Goal: Communication & Community: Answer question/provide support

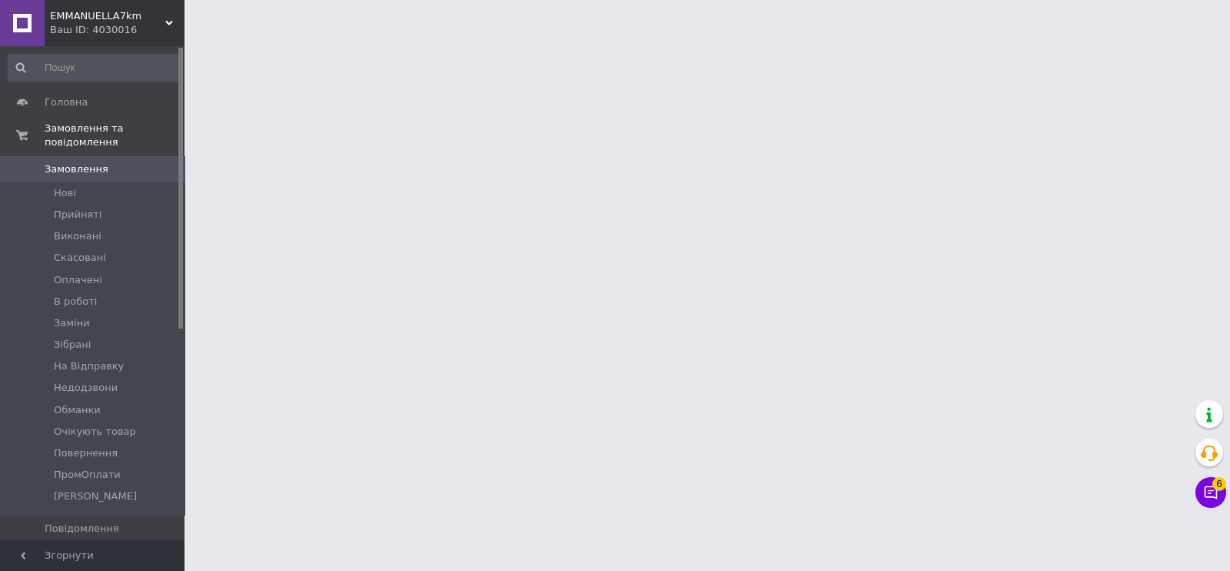
click at [1211, 494] on button "Чат з покупцем 6" at bounding box center [1211, 492] width 31 height 31
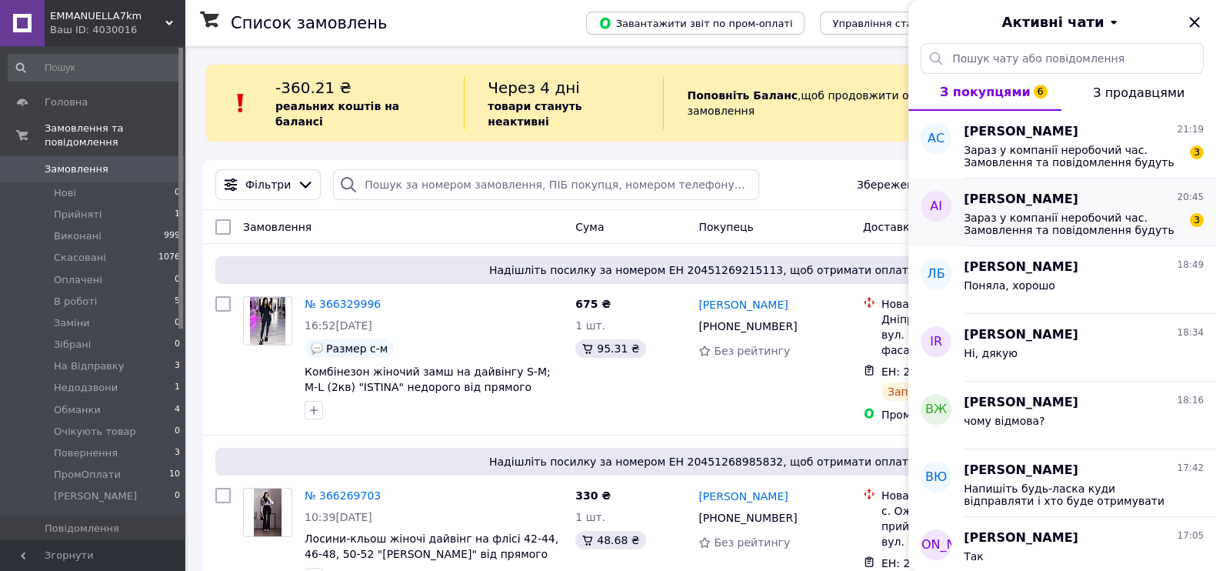
click at [1075, 227] on span "Зараз у компанії неробочий час. Замовлення та повідомлення будуть оброблені в н…" at bounding box center [1072, 223] width 218 height 25
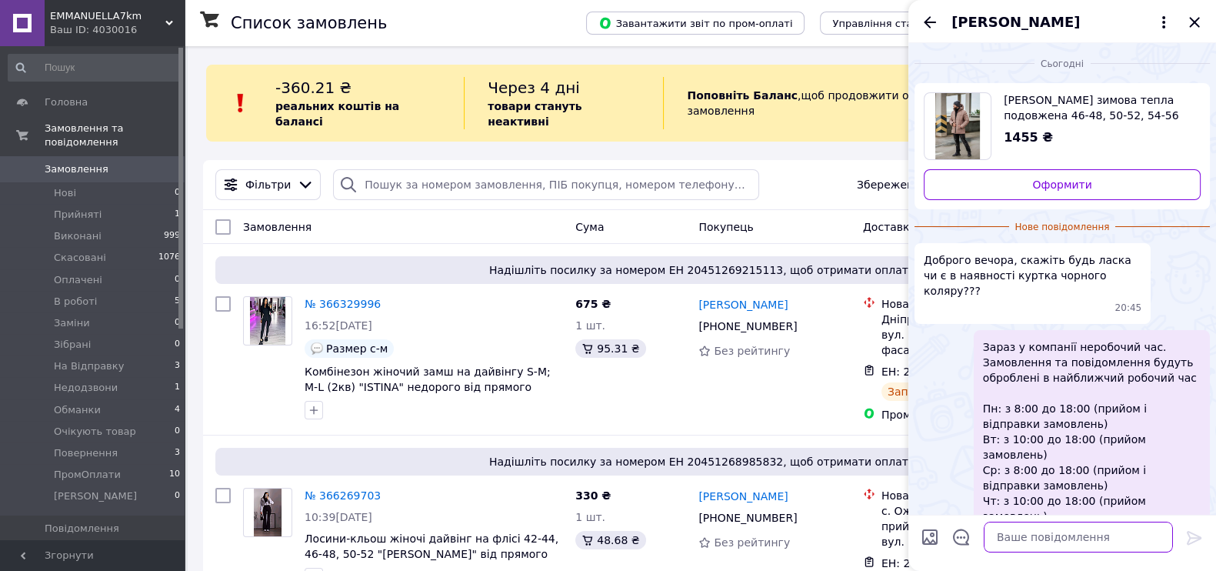
click at [1061, 537] on textarea at bounding box center [1077, 536] width 189 height 31
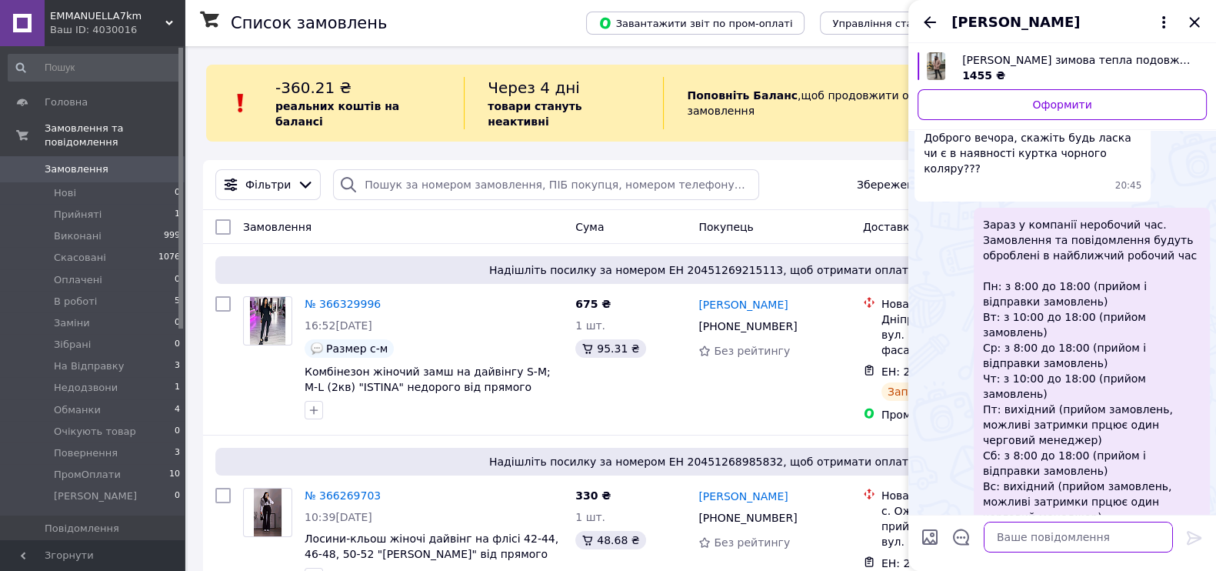
scroll to position [104, 0]
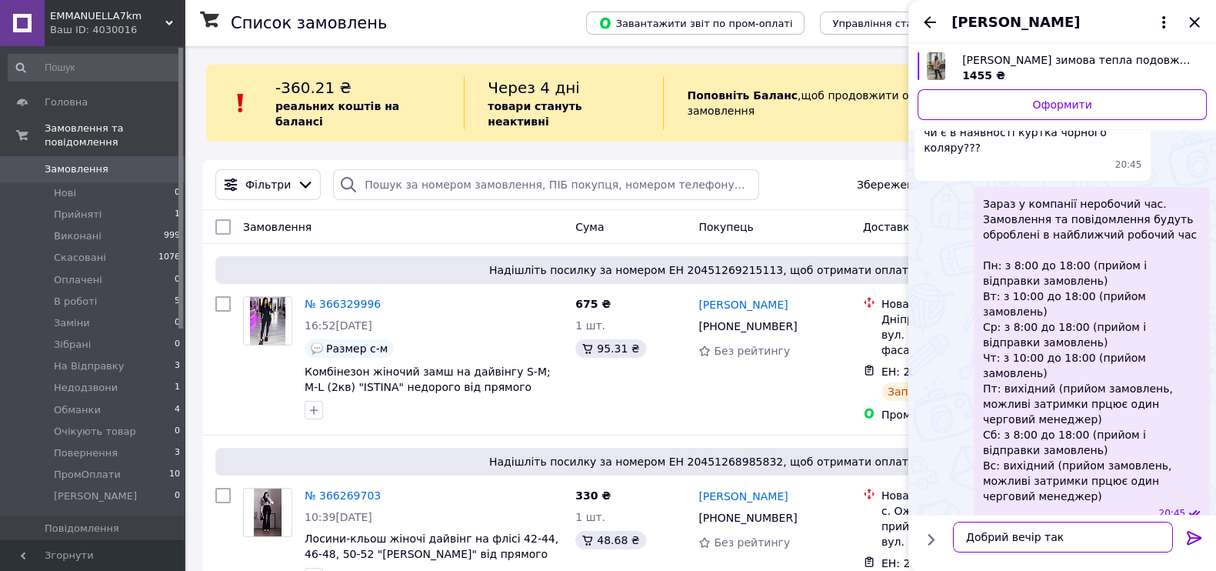
type textarea "Добрий вечір так є"
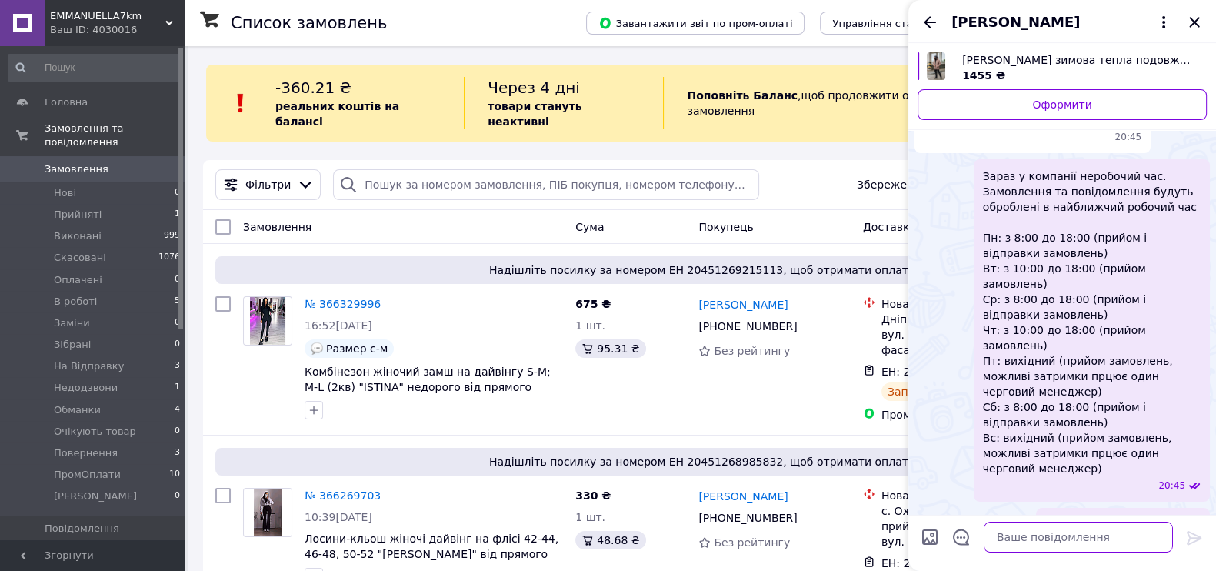
scroll to position [61, 0]
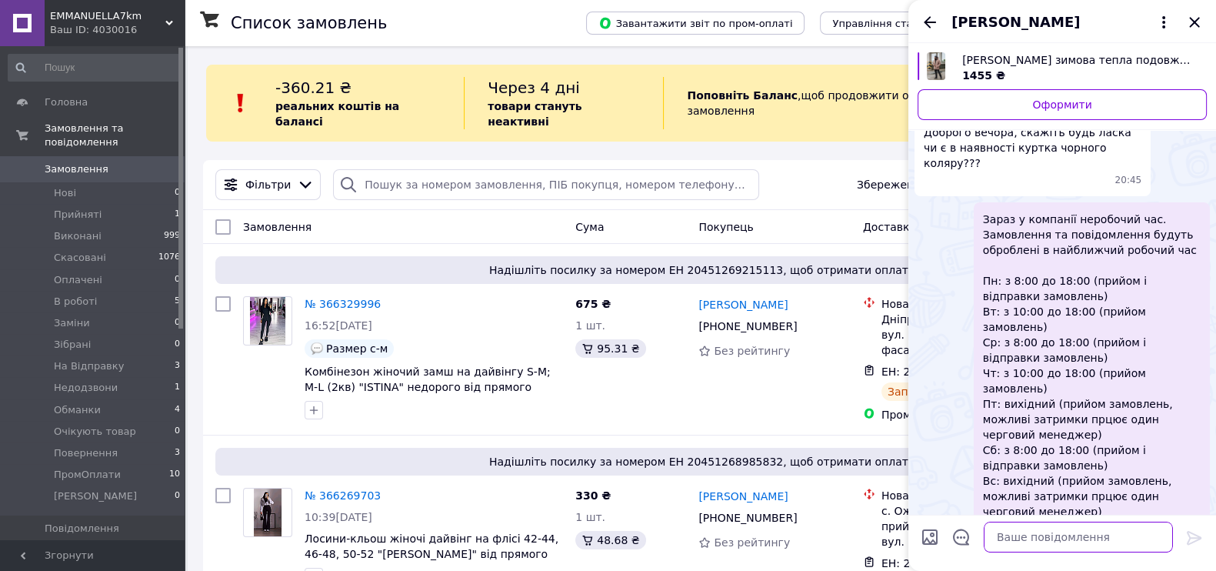
paste textarea "Напишіть будь-ласка куди відправляти і хто буде отримувати посилку?"
type textarea "Напишіть будь-ласка куди відправляти і хто буде отримувати посилку?"
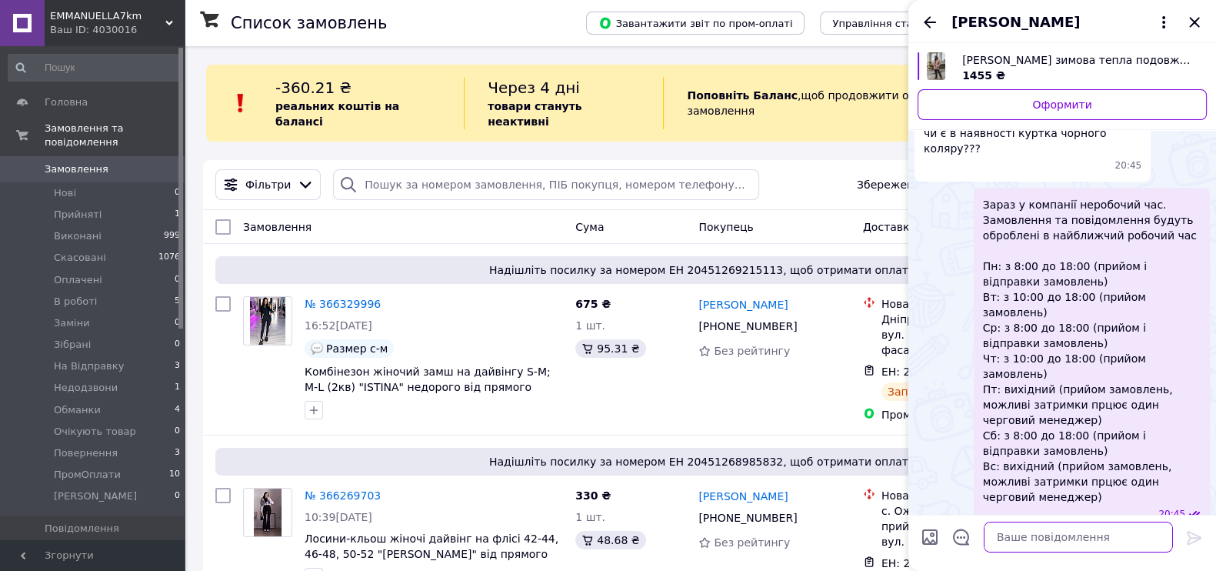
scroll to position [131, 0]
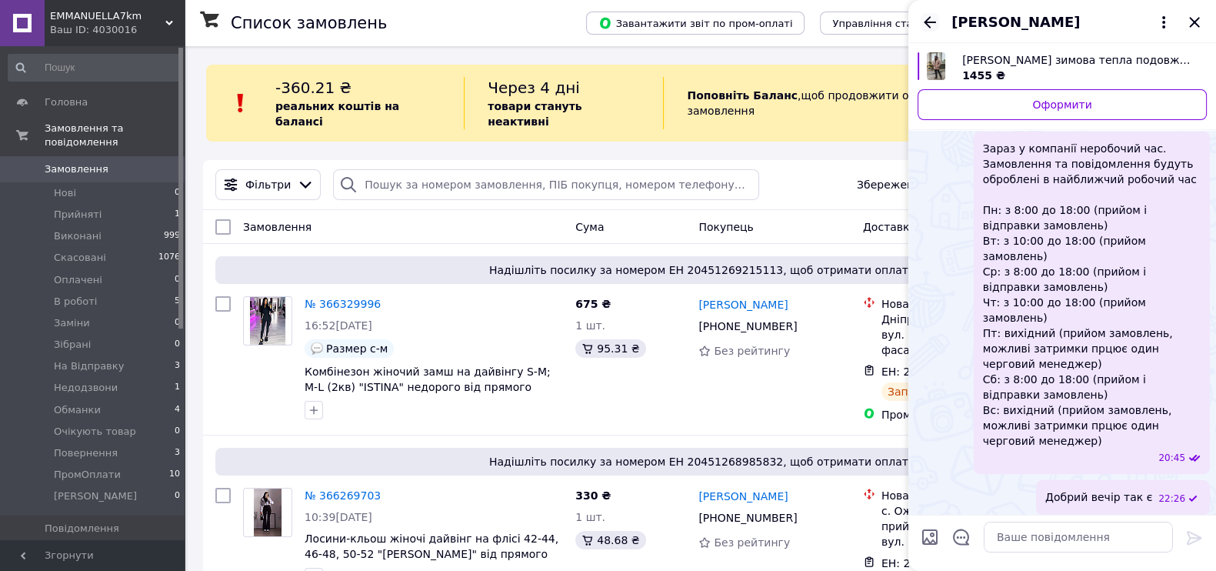
click at [936, 19] on icon "Назад" at bounding box center [929, 22] width 18 height 18
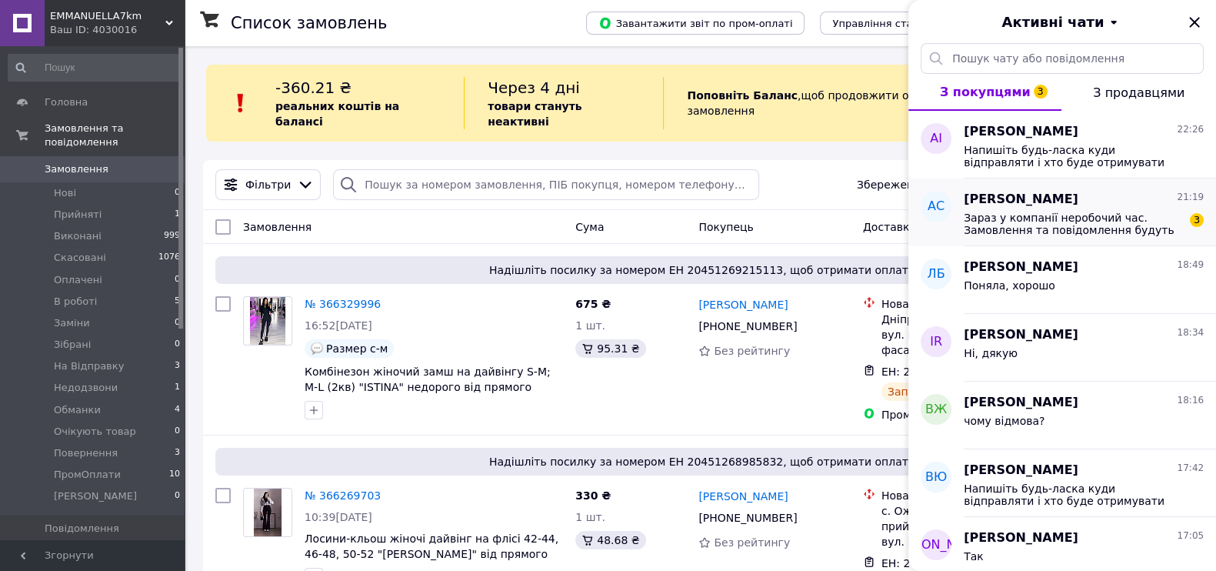
click at [1034, 230] on span "Зараз у компанії неробочий час. Замовлення та повідомлення будуть оброблені в н…" at bounding box center [1072, 223] width 218 height 25
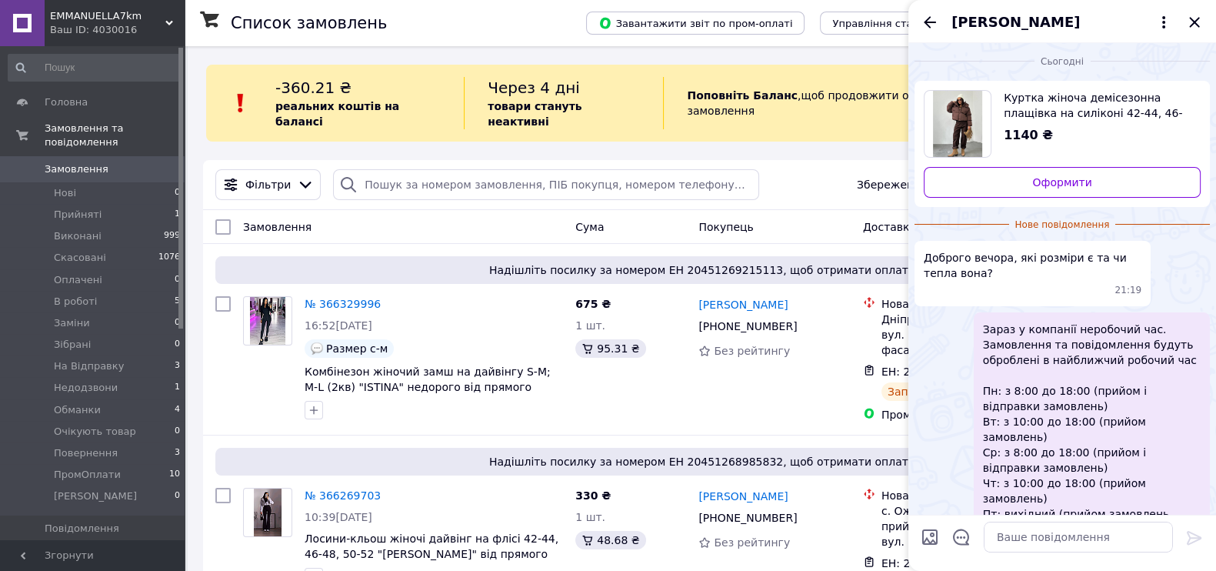
scroll to position [0, 0]
click at [1053, 534] on textarea at bounding box center [1077, 536] width 189 height 31
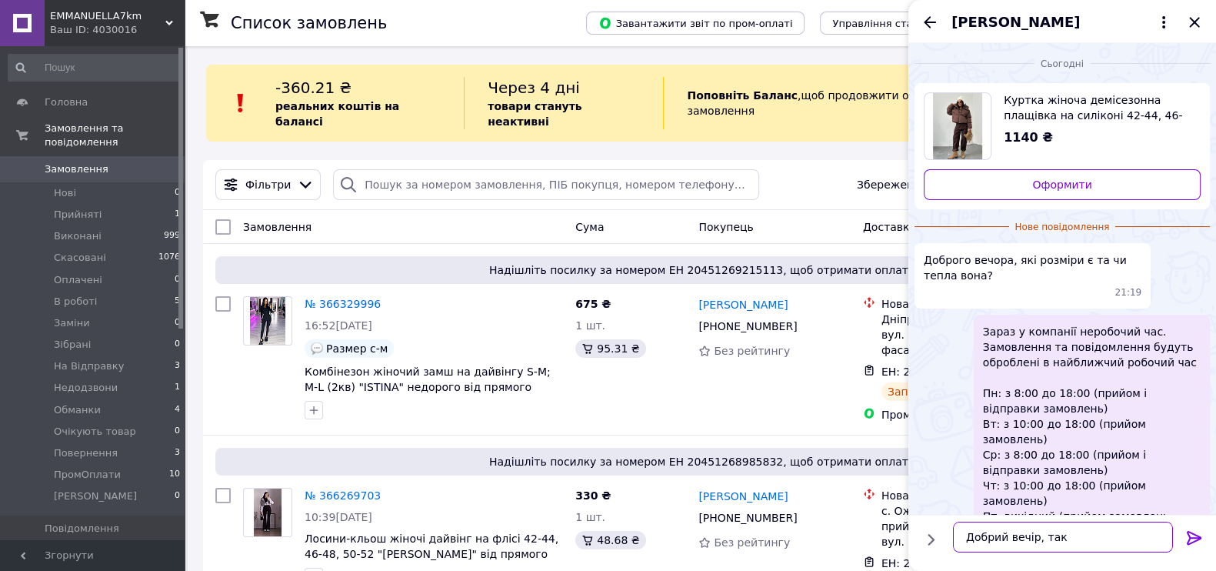
type textarea "Добрий вечір, так є"
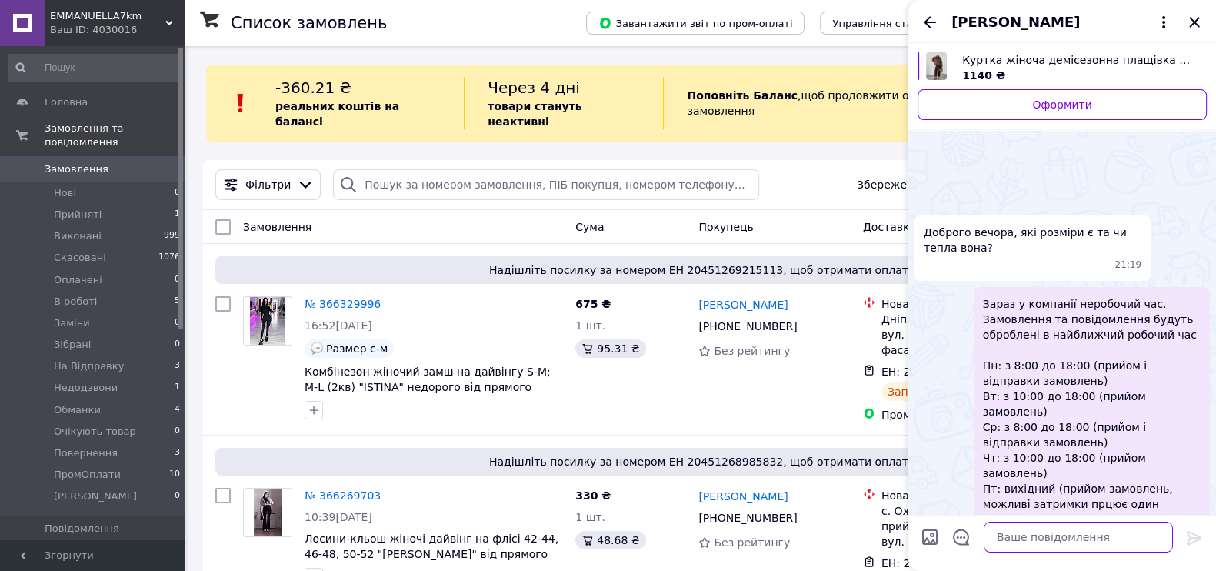
scroll to position [100, 0]
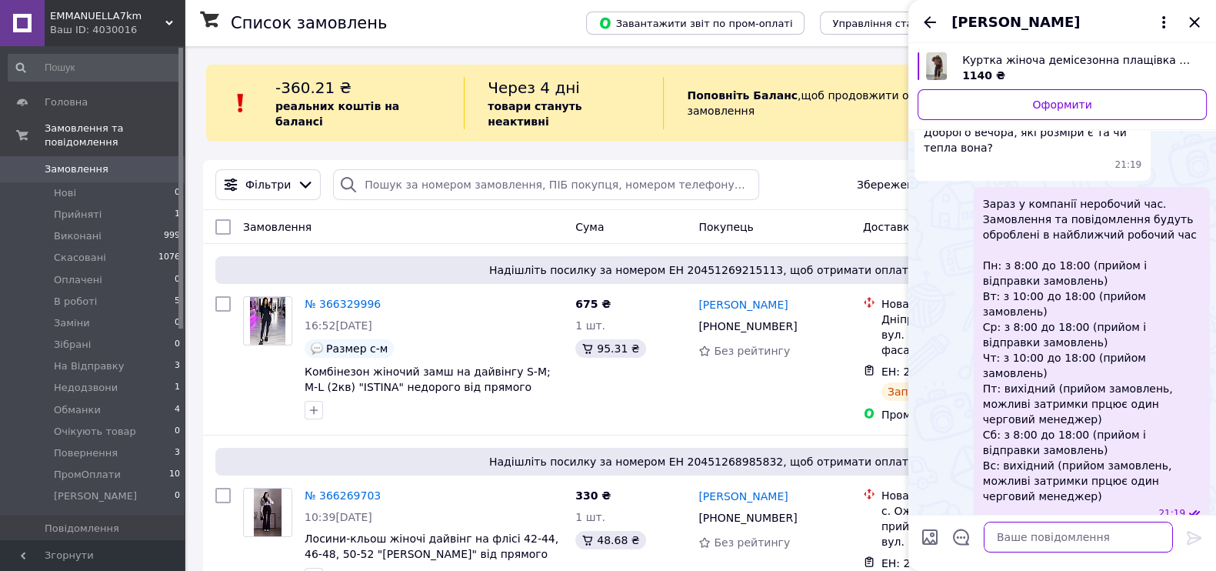
paste textarea "Напишіть будь-ласка куди відправляти і хто буде отримувати посилку?"
type textarea "Напишіть будь-ласка куди відправляти і хто буде отримувати посилку?"
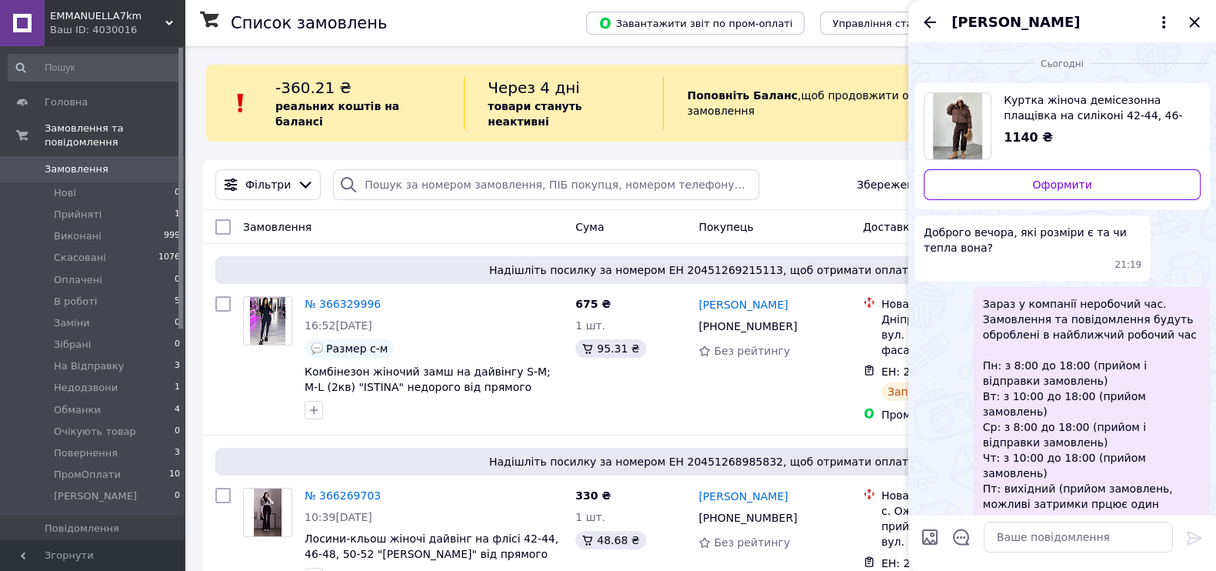
scroll to position [131, 0]
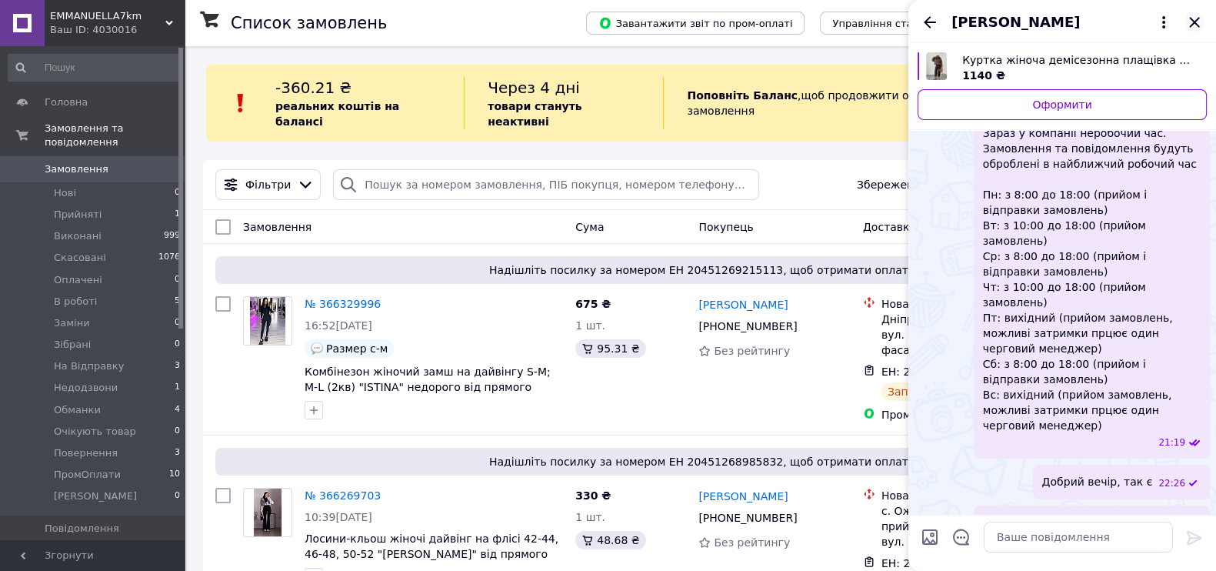
click at [1196, 13] on icon "Закрити" at bounding box center [1194, 22] width 18 height 18
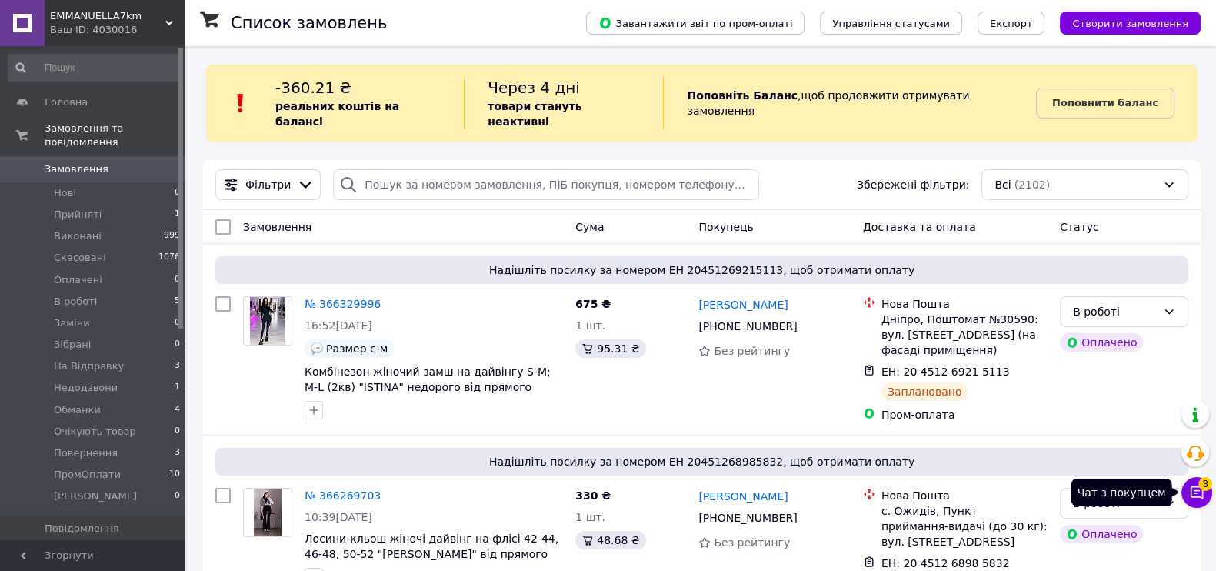
click at [1191, 495] on icon at bounding box center [1196, 492] width 13 height 13
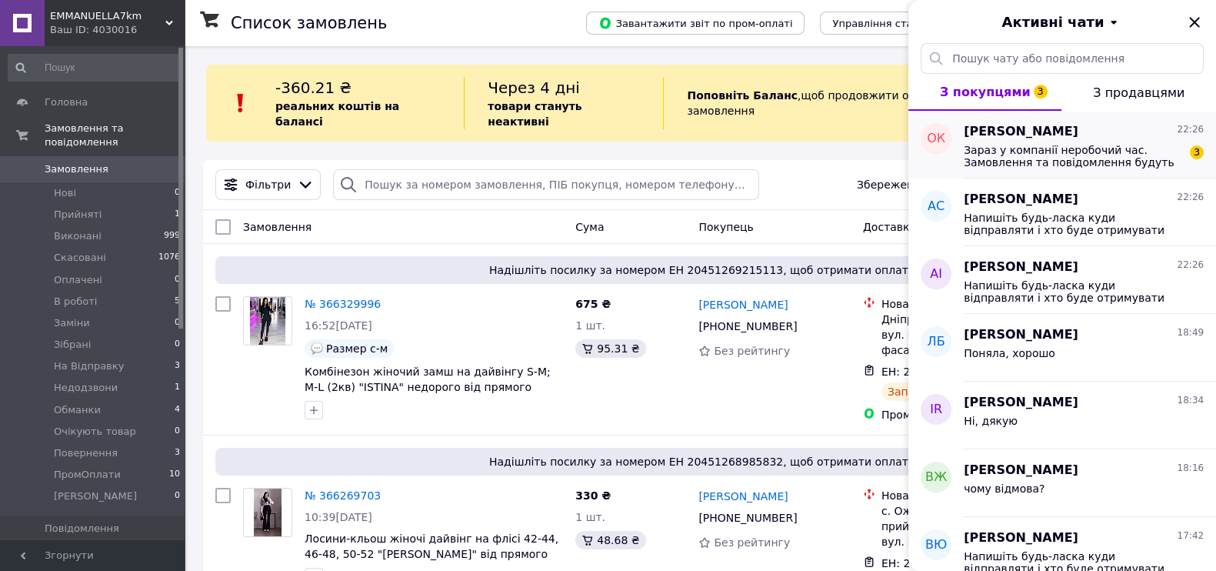
click at [1054, 148] on span "Зараз у компанії неробочий час. Замовлення та повідомлення будуть оброблені в н…" at bounding box center [1072, 156] width 218 height 25
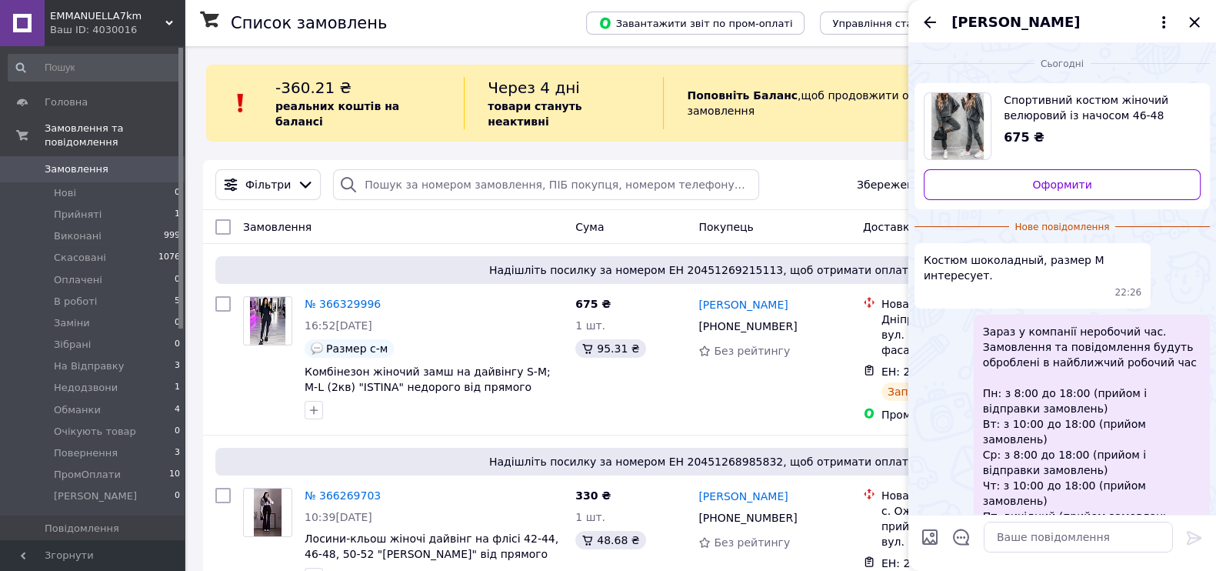
scroll to position [104, 0]
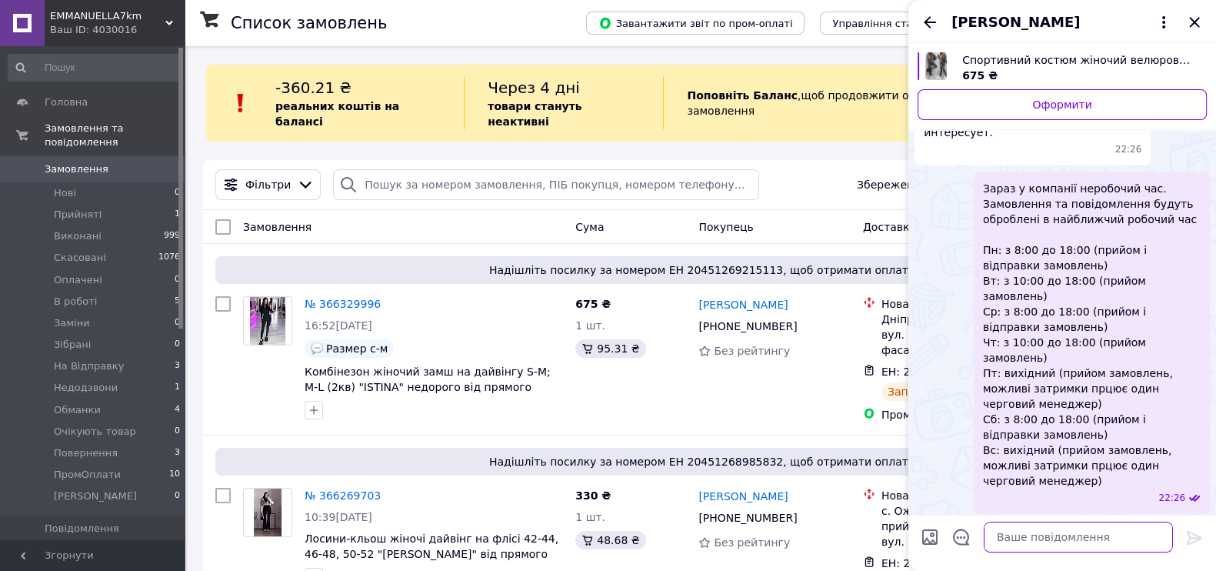
click at [1060, 527] on textarea at bounding box center [1077, 536] width 189 height 31
type textarea "Добрий вечір, так є"
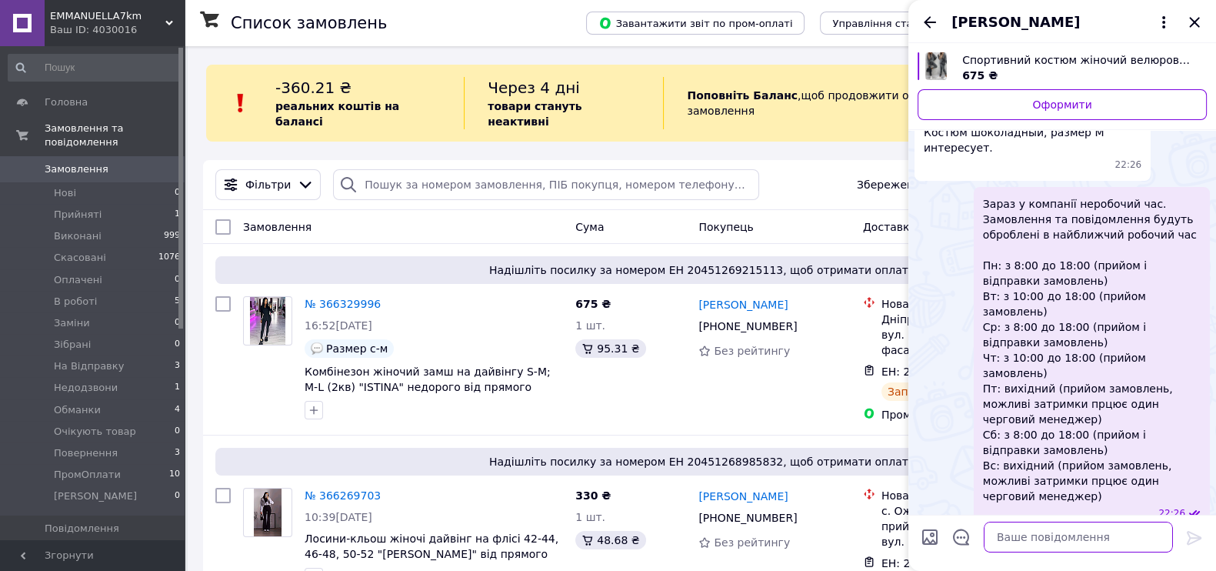
paste textarea "Наталія"
type textarea "Наталія"
paste textarea "Напишіть будь-ласка куди відправляти і хто буде отримувати посилку?"
type textarea "Напишіть будь-ласка куди відправляти і хто буде отримувати посилку?"
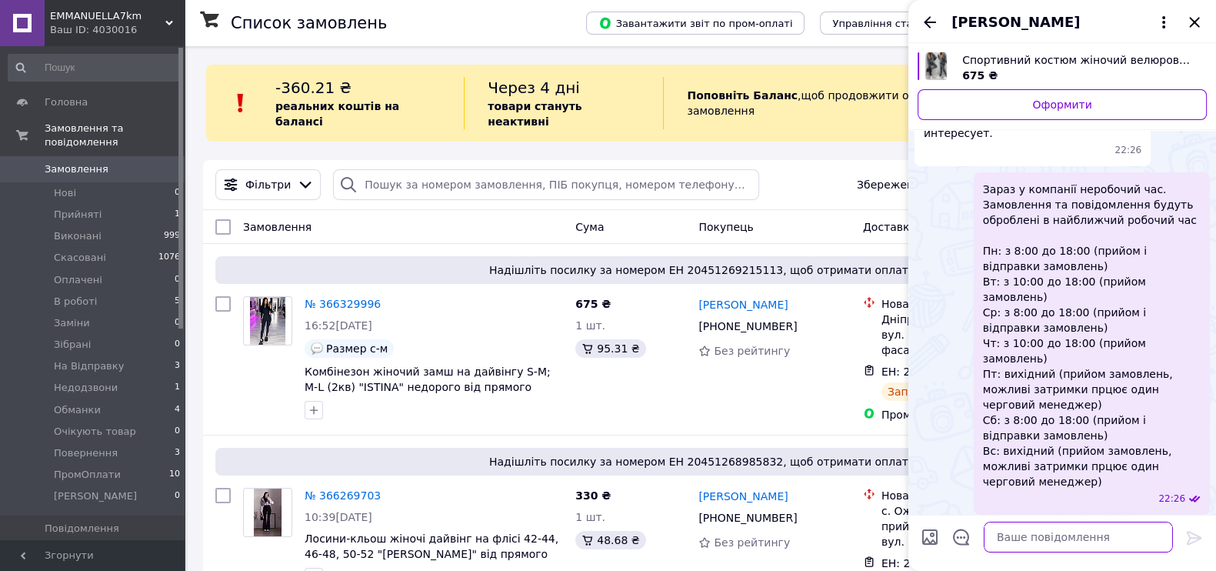
scroll to position [131, 0]
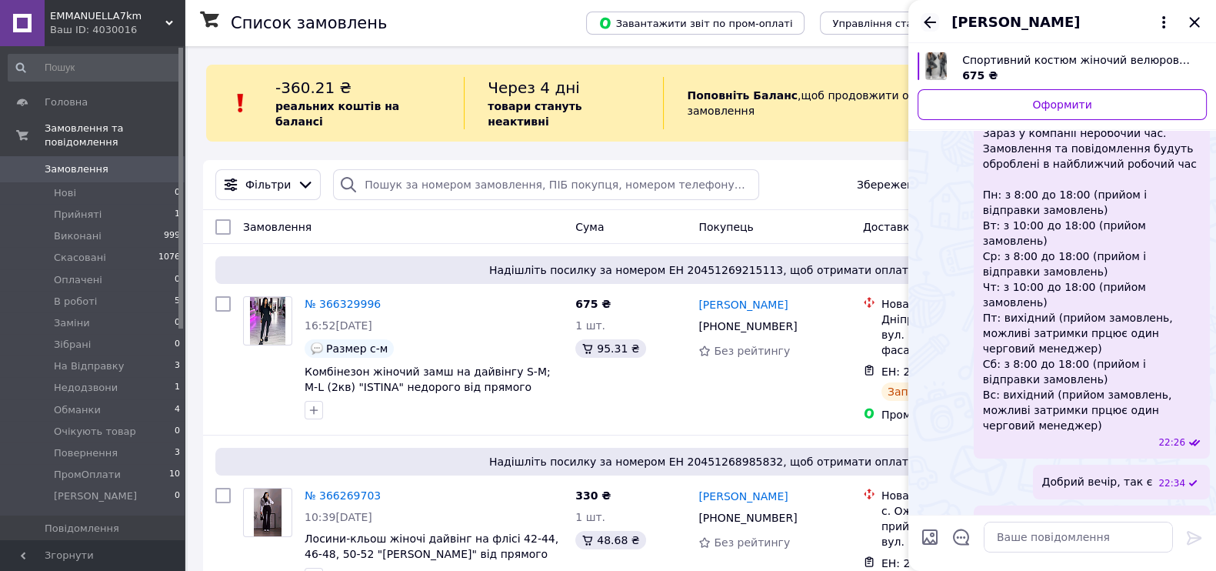
click at [925, 15] on icon "Назад" at bounding box center [929, 22] width 18 height 18
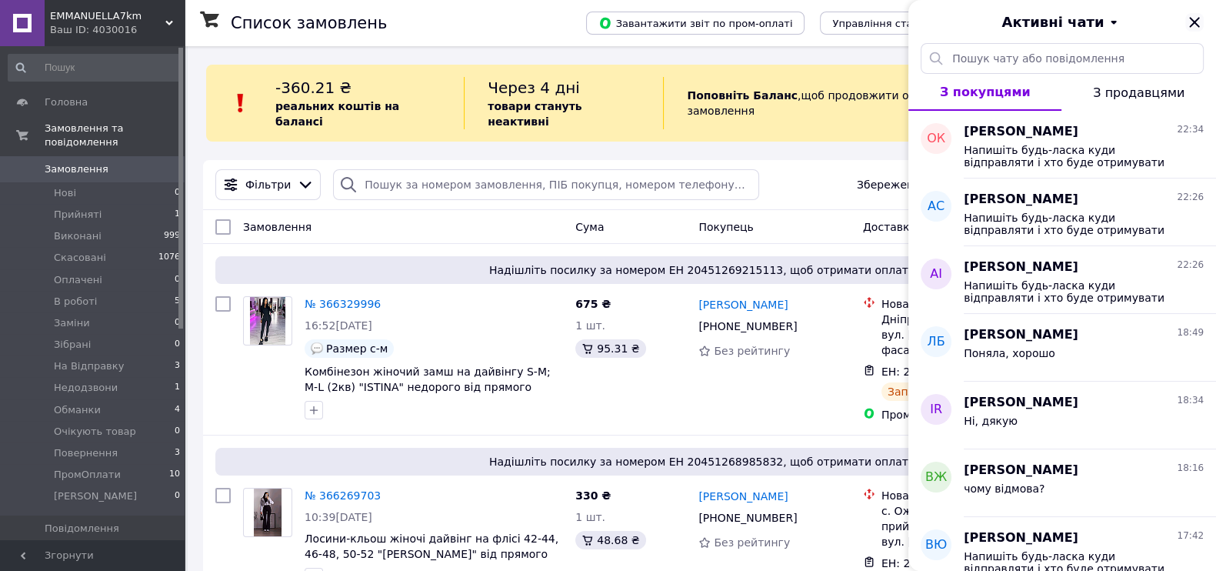
click at [1197, 20] on icon "Закрити" at bounding box center [1194, 22] width 18 height 18
